Goal: Transaction & Acquisition: Purchase product/service

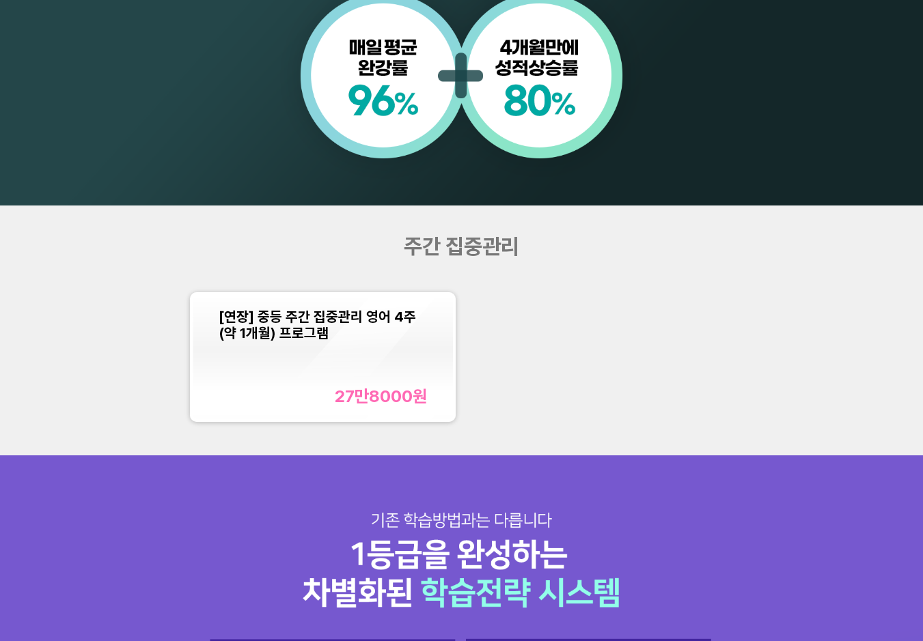
scroll to position [1297, 0]
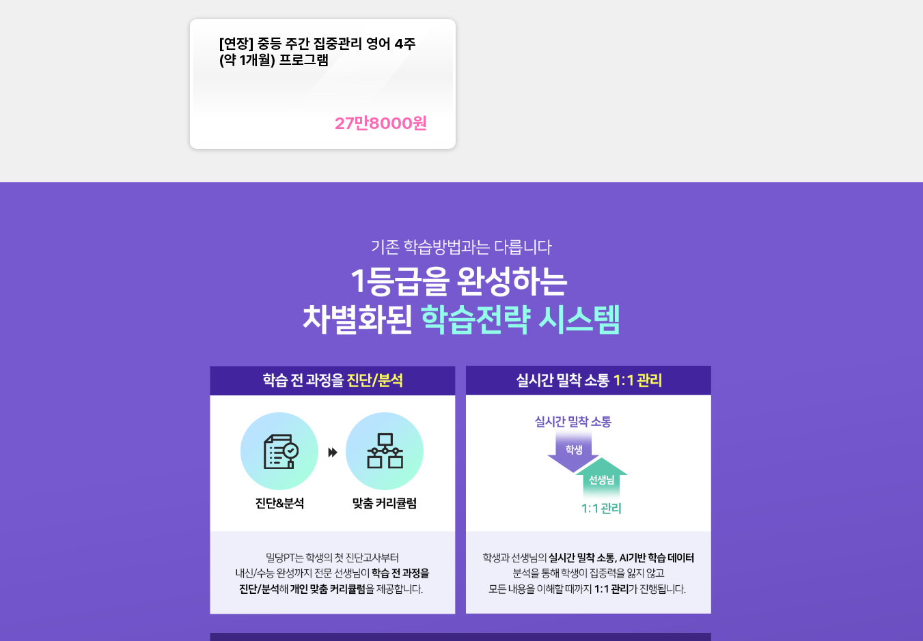
click at [311, 38] on span "[연장] 중등 주간 집중관리 영어 4주(약 1개월) 프로그램" at bounding box center [317, 52] width 197 height 33
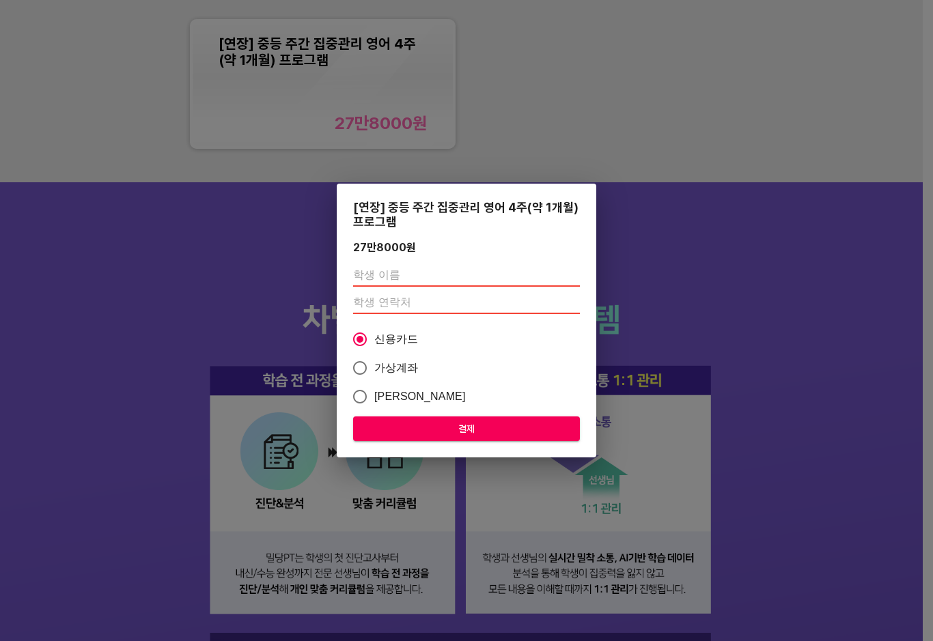
click at [404, 273] on input "text" at bounding box center [466, 276] width 227 height 22
type input "t"
drag, startPoint x: 376, startPoint y: 278, endPoint x: 375, endPoint y: 300, distance: 22.5
click at [376, 278] on input "text" at bounding box center [466, 276] width 227 height 22
type input "[PERSON_NAME]"
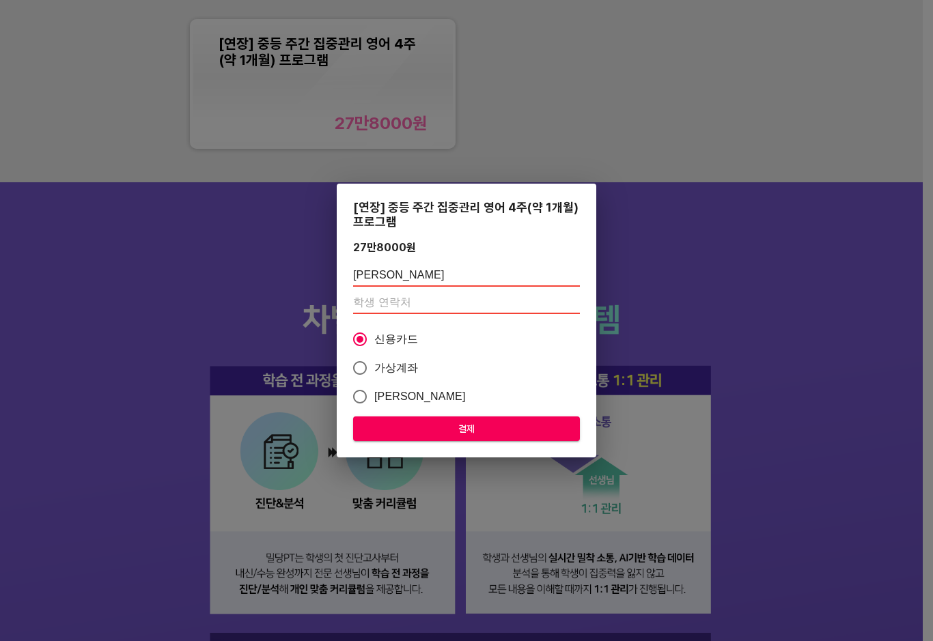
type input "01059545696"
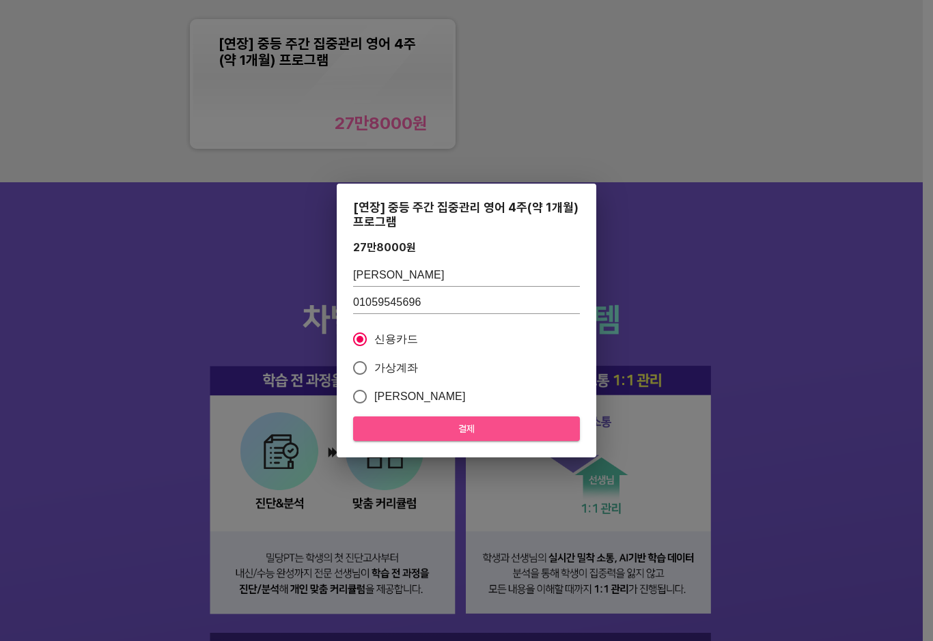
click at [445, 432] on span "결제" at bounding box center [466, 429] width 205 height 17
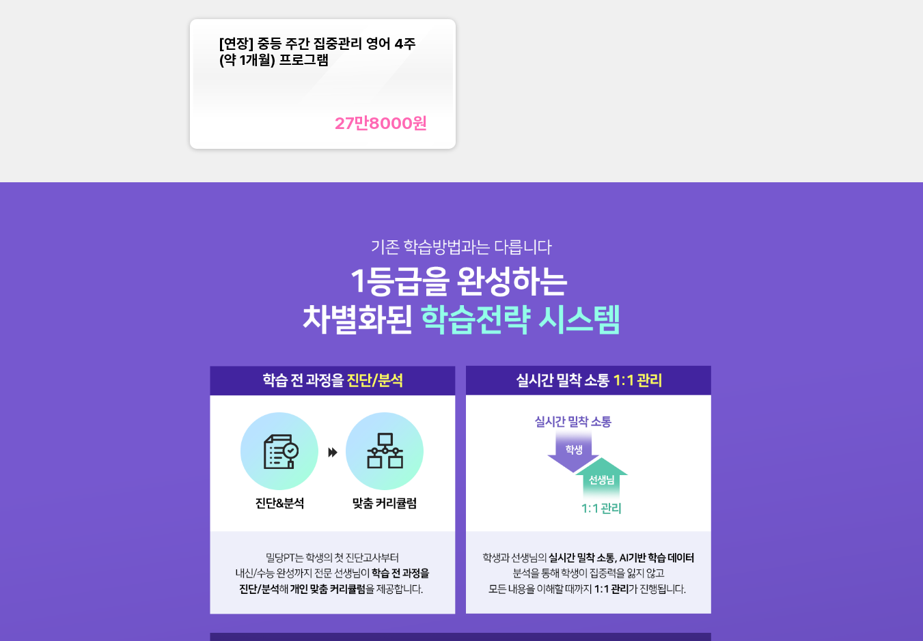
click at [296, 57] on span "[연장] 중등 주간 집중관리 영어 4주(약 1개월) 프로그램" at bounding box center [317, 52] width 197 height 33
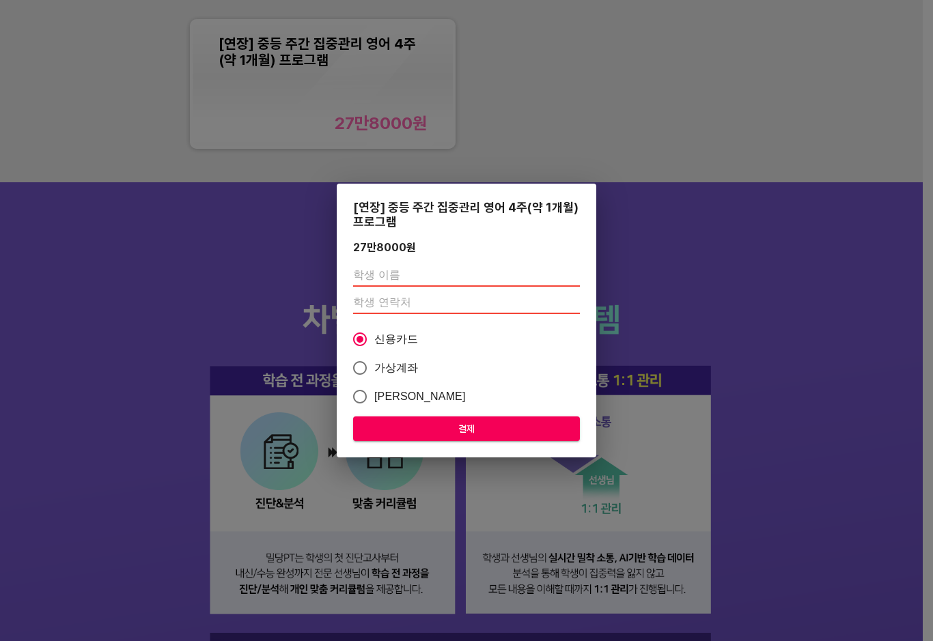
click at [419, 274] on input "text" at bounding box center [466, 276] width 227 height 22
type input "[PERSON_NAME]"
type input "01059545696"
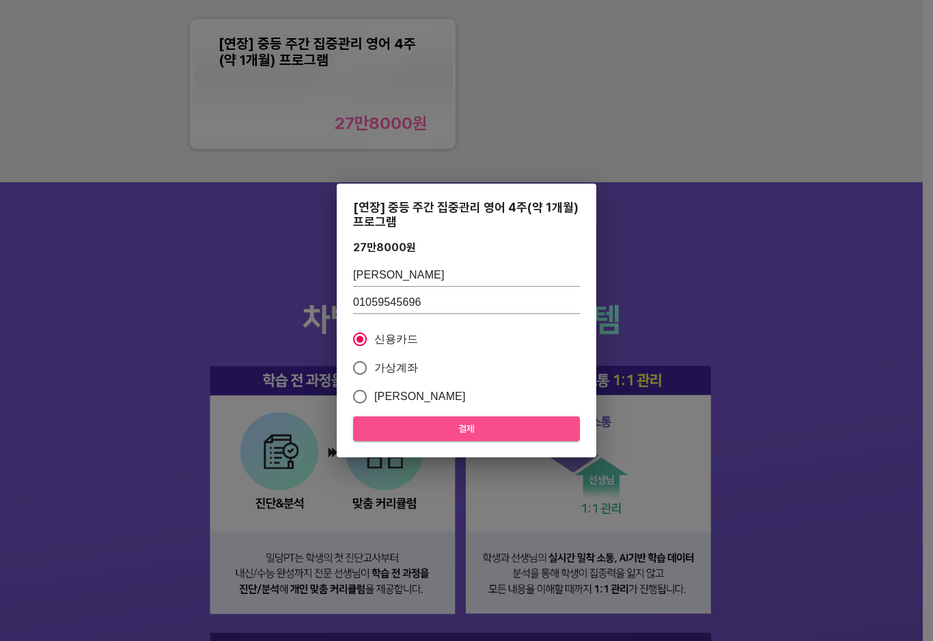
click at [415, 424] on span "결제" at bounding box center [466, 429] width 205 height 17
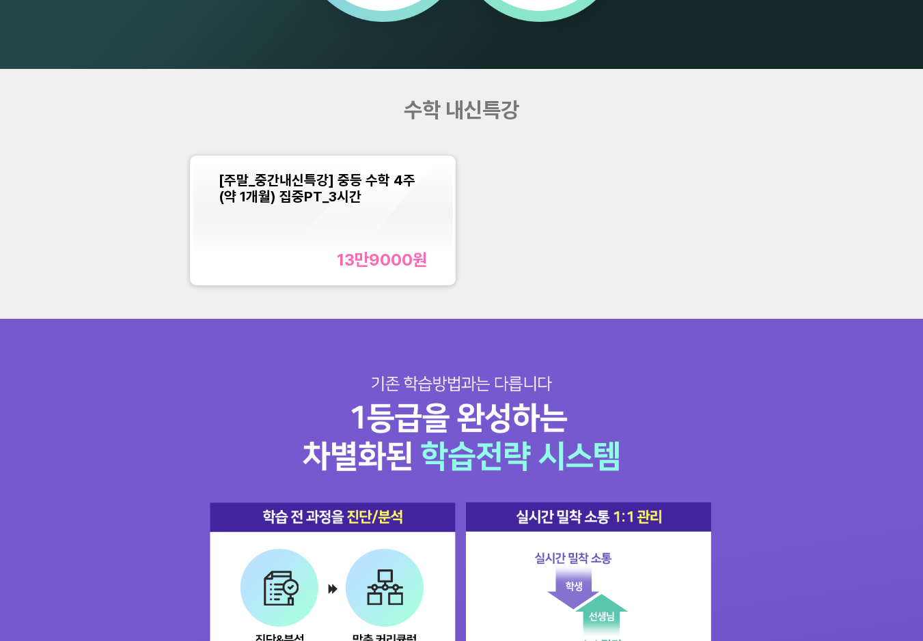
scroll to position [1093, 0]
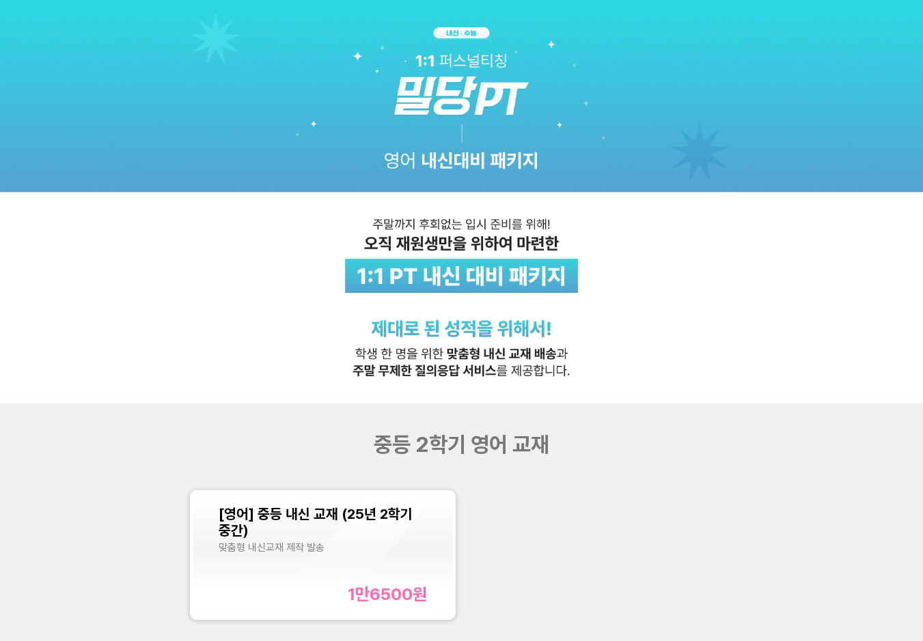
scroll to position [137, 0]
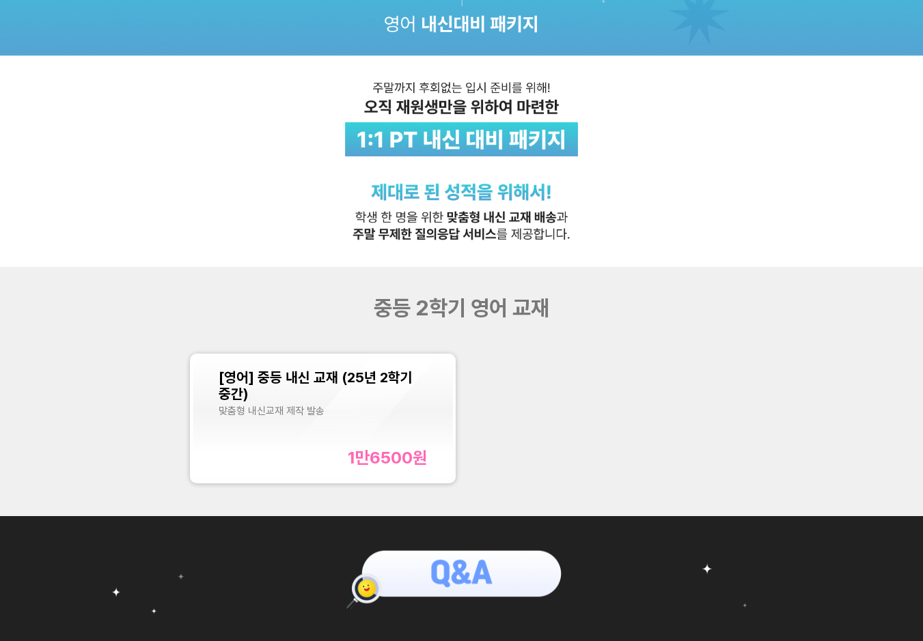
click at [369, 440] on div "[영어] 중등 내신 교재 (25년 2학기 중간) 맞춤형 내신교재 제작 발송 1만6500 원" at bounding box center [323, 418] width 208 height 98
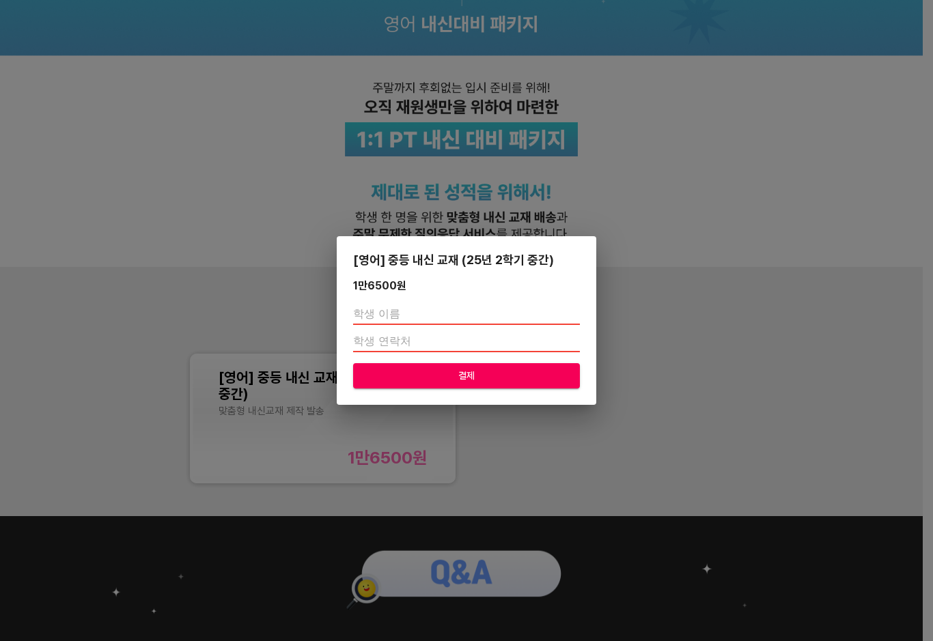
click at [376, 319] on input "text" at bounding box center [466, 314] width 227 height 22
type input "[PERSON_NAME]"
type input "01059545696"
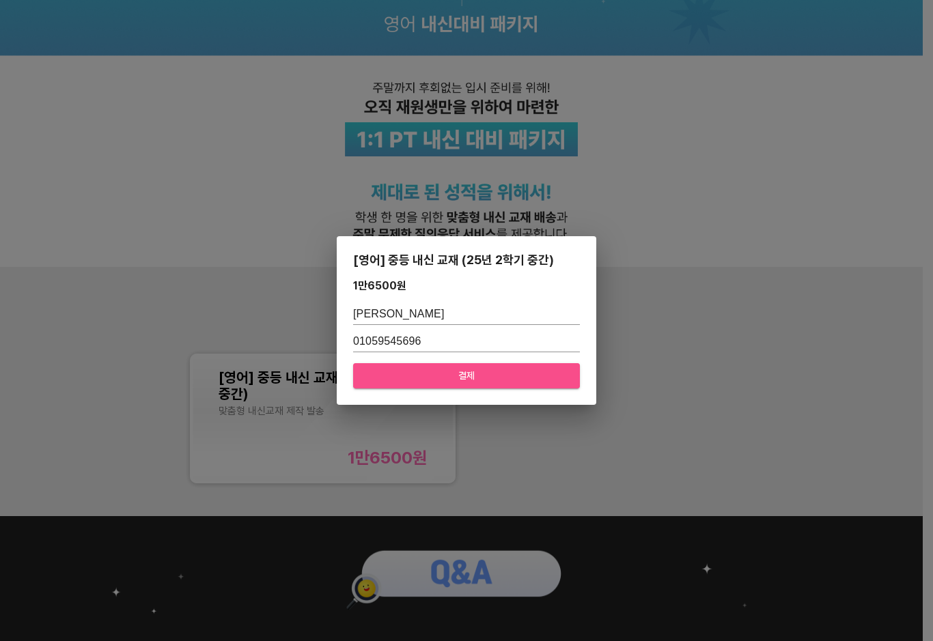
click at [423, 369] on span "결제" at bounding box center [466, 375] width 205 height 17
